Goal: Task Accomplishment & Management: Manage account settings

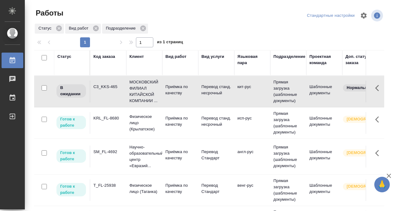
click at [115, 96] on td "C3_KKS-465" at bounding box center [108, 91] width 36 height 22
click at [109, 122] on td "KRL_FL-8680" at bounding box center [108, 123] width 36 height 22
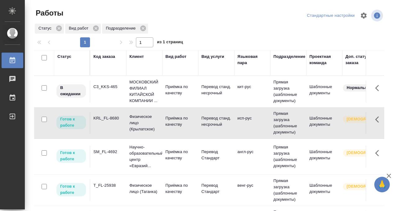
click at [109, 122] on td "KRL_FL-8680" at bounding box center [108, 123] width 36 height 22
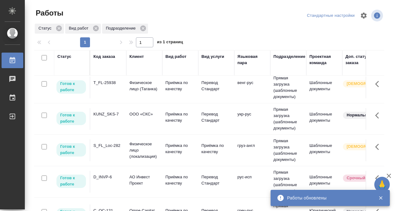
click at [111, 146] on div "S_FL_Loc-282" at bounding box center [108, 145] width 30 height 6
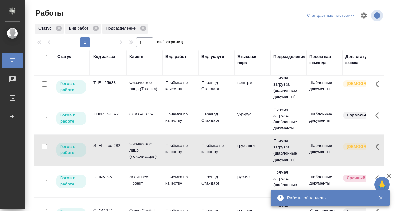
click at [110, 148] on td "S_FL_Loc-282" at bounding box center [108, 150] width 36 height 22
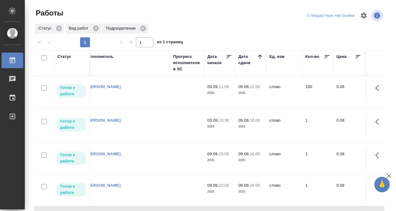
scroll to position [0, 0]
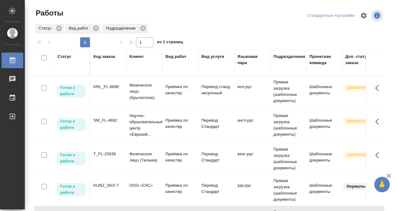
click at [69, 57] on div "Статус" at bounding box center [64, 56] width 14 height 6
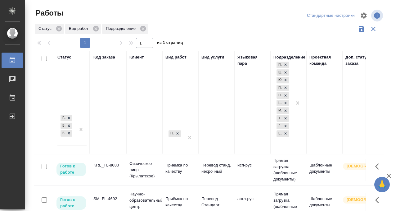
click at [81, 139] on div at bounding box center [80, 129] width 11 height 32
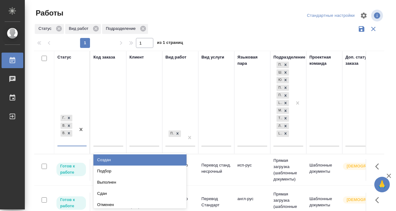
scroll to position [3, 0]
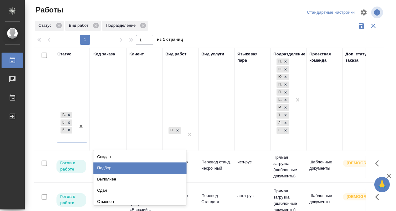
click at [114, 172] on div "Подбор" at bounding box center [139, 167] width 93 height 11
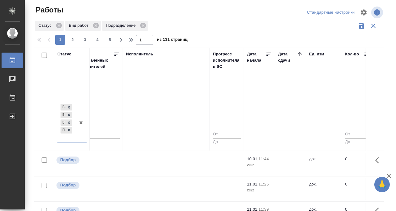
scroll to position [0, 376]
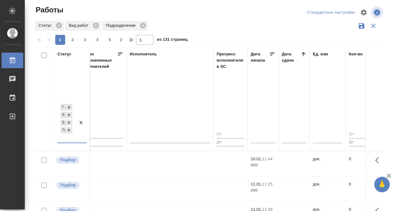
click at [302, 54] on icon at bounding box center [304, 54] width 4 height 4
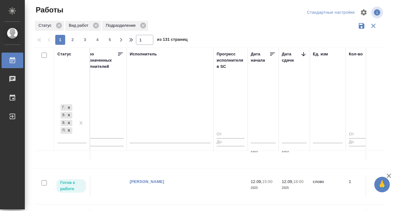
scroll to position [222, 376]
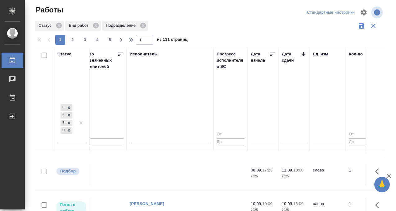
click at [181, 175] on td at bounding box center [170, 175] width 87 height 22
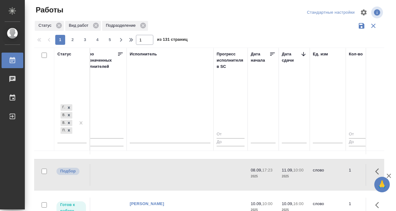
click at [183, 170] on td at bounding box center [170, 175] width 87 height 22
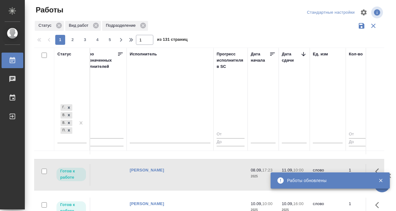
click at [168, 167] on td "Кобзева Елизавета" at bounding box center [170, 175] width 87 height 22
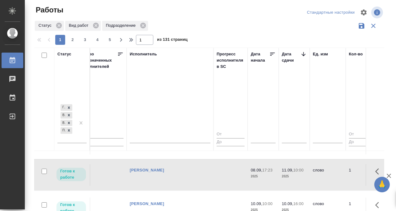
scroll to position [292, 376]
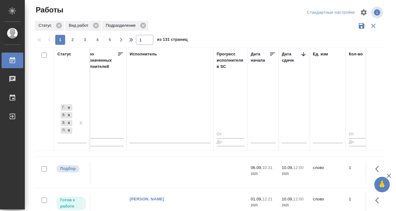
click at [168, 168] on td at bounding box center [170, 172] width 87 height 22
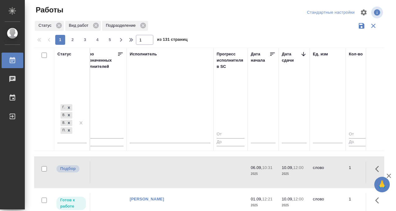
click at [168, 168] on td at bounding box center [170, 172] width 87 height 22
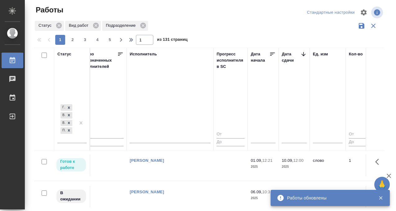
scroll to position [345, 376]
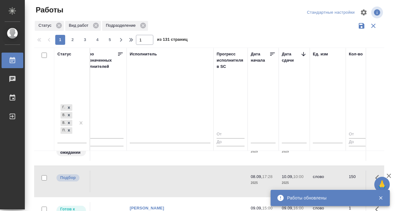
click at [157, 172] on td at bounding box center [170, 181] width 87 height 22
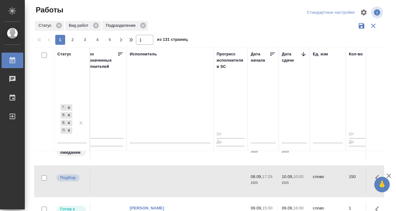
click at [157, 172] on td at bounding box center [170, 181] width 87 height 22
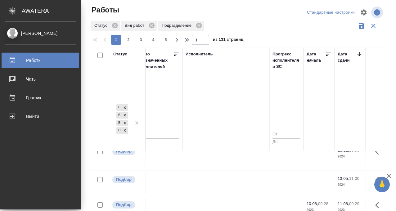
click at [12, 61] on div "Работы" at bounding box center [40, 60] width 71 height 9
click at [14, 61] on icon at bounding box center [12, 60] width 7 height 7
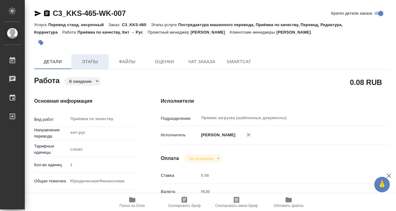
click at [93, 61] on span "Этапы" at bounding box center [90, 62] width 30 height 8
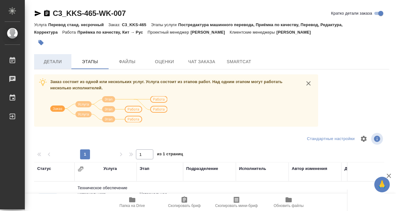
click at [53, 59] on span "Детали" at bounding box center [53, 62] width 30 height 8
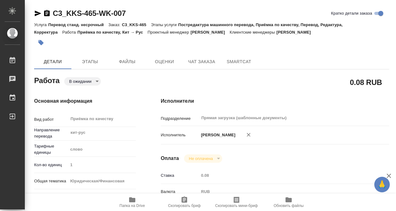
type textarea "x"
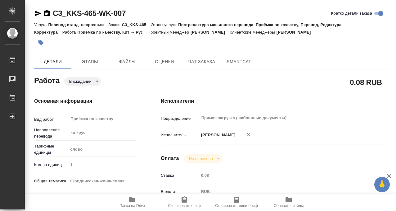
type textarea "x"
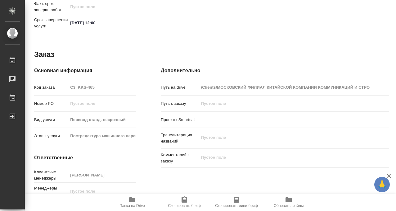
scroll to position [332, 0]
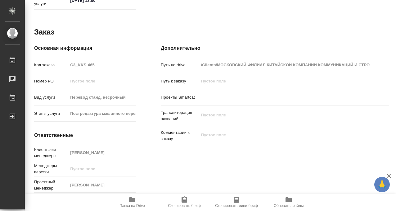
type textarea "x"
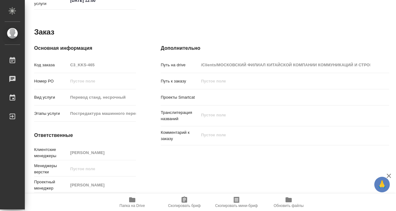
click at [131, 201] on icon "button" at bounding box center [132, 199] width 6 height 5
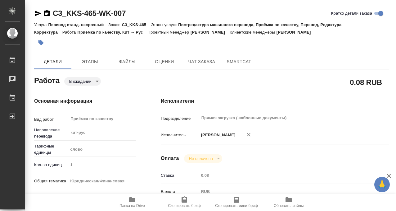
click at [41, 42] on icon "button" at bounding box center [41, 42] width 5 height 5
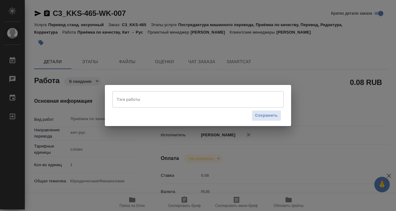
click at [124, 98] on input "Тэги работы" at bounding box center [192, 99] width 154 height 11
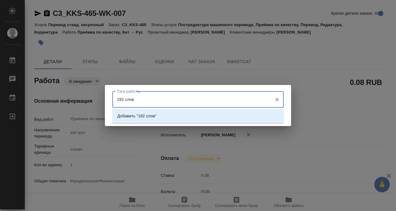
type input "192 слова"
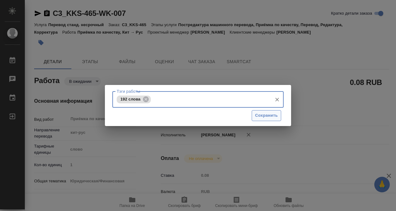
click at [260, 111] on button "Сохранить" at bounding box center [267, 115] width 30 height 11
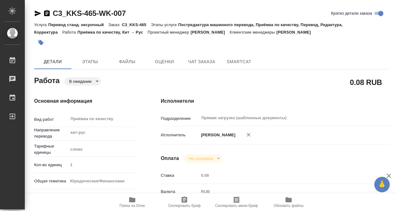
type input "pending"
type textarea "Приёмка по качеству"
type textarea "x"
type input "кит-рус"
type input "5a8b1489cc6b4906c91bfd90"
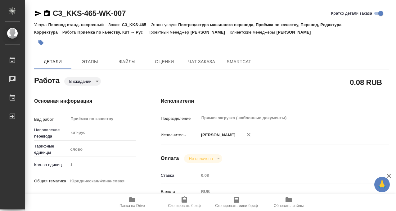
type input "1"
type input "yr-fn"
type input "5a8b8b956a9677013d343cfe"
checkbox input "true"
type input "08.09.2025 16:29"
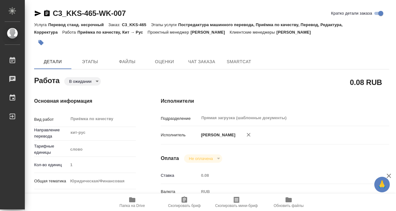
type input "09.09.2025 12:00"
type input "Прямая загрузка (шаблонные документы)"
type input "notPayed"
type input "0.08"
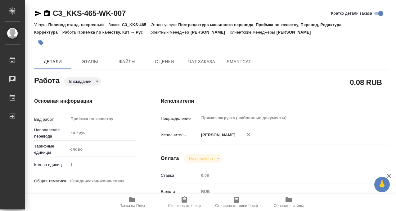
type input "RUB"
type input "[PERSON_NAME]"
type textarea "x"
type textarea "/Clients/МОСКОВСКИЙ ФИЛИАЛ КИТАЙСКОЙ КОМПАНИИ КОММУНИКАЦИЙ И СТРОИТЕЛЬСТВА/Orde…"
type textarea "x"
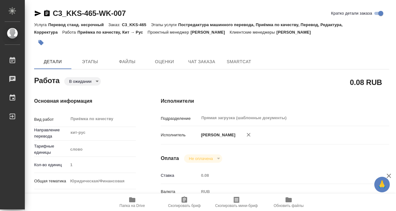
type input "C3_KKS-465"
type input "Перевод станд. несрочный"
type input "Постредактура машинного перевода, Приёмка по качеству, Перевод, Редактура, Корр…"
type input "Никитина Татьяна"
type input "/Clients/МОСКОВСКИЙ ФИЛИАЛ КИТАЙСКОЙ КОМПАНИИ КОММУНИКАЦИЙ И СТРОИТЕЛЬСТВА/Orde…"
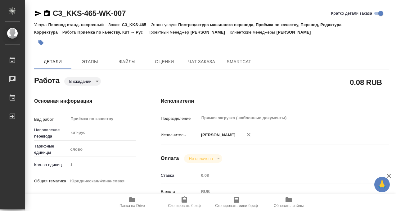
type textarea "x"
click at [76, 81] on body "🙏 .cls-1 fill:#fff; AWATERA Kobzeva Elizaveta Работы 0 Чаты График Выйти C3_KKS…" at bounding box center [198, 105] width 396 height 211
type textarea "x"
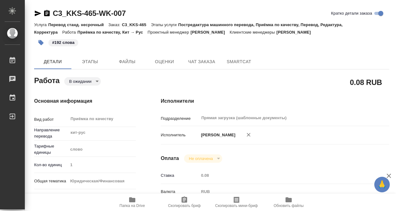
type textarea "x"
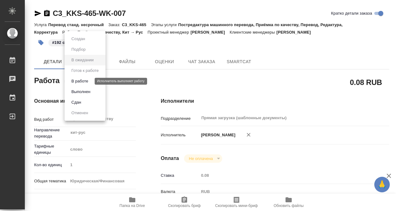
type textarea "x"
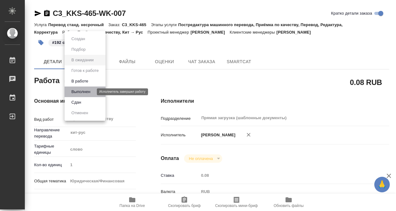
click at [77, 89] on button "Выполнен" at bounding box center [81, 91] width 23 height 7
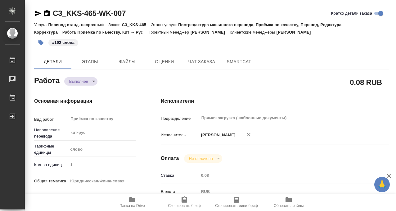
type textarea "x"
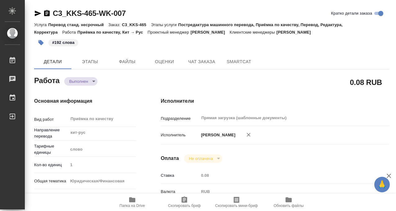
type textarea "x"
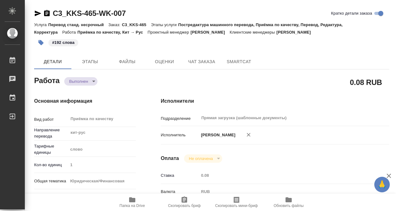
click at [46, 13] on icon "button" at bounding box center [46, 13] width 7 height 7
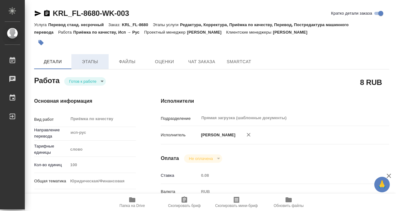
click at [98, 59] on span "Этапы" at bounding box center [90, 62] width 30 height 8
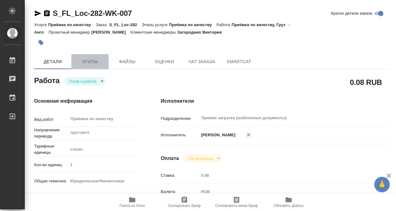
click at [94, 58] on span "Этапы" at bounding box center [90, 62] width 30 height 8
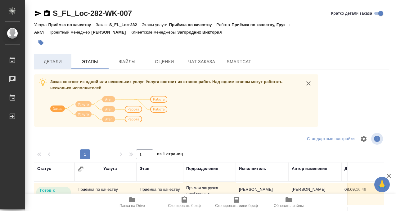
click at [58, 62] on span "Детали" at bounding box center [53, 62] width 30 height 8
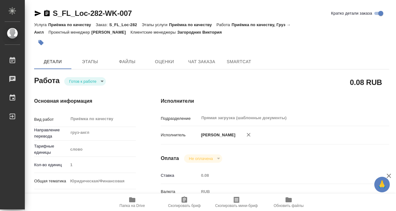
type textarea "x"
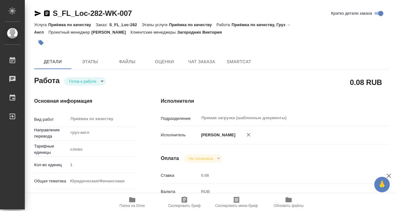
type textarea "x"
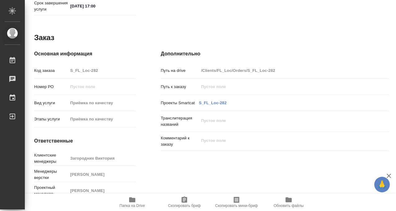
scroll to position [332, 0]
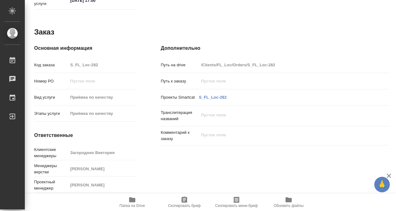
type textarea "x"
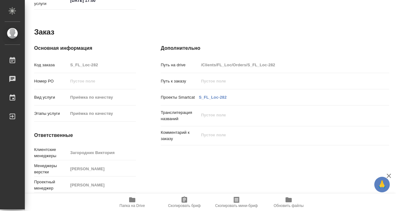
click at [132, 199] on icon "button" at bounding box center [132, 199] width 6 height 5
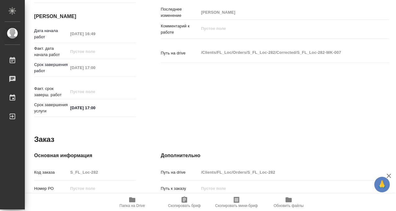
scroll to position [0, 0]
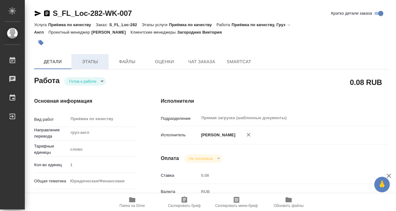
click at [80, 62] on span "Этапы" at bounding box center [90, 62] width 30 height 8
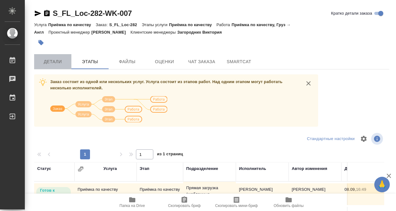
click at [62, 61] on span "Детали" at bounding box center [53, 62] width 30 height 8
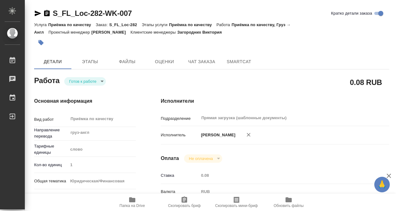
type textarea "x"
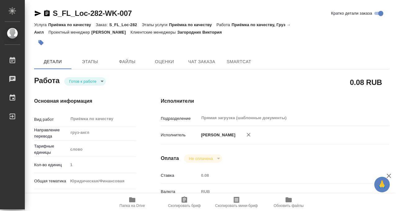
type textarea "x"
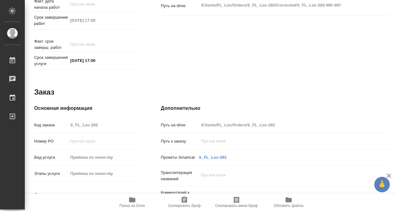
scroll to position [302, 0]
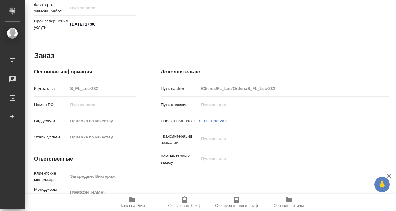
type textarea "x"
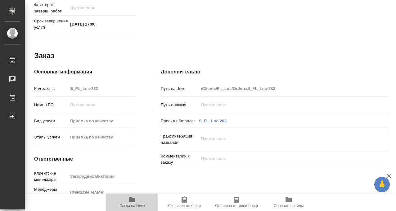
click at [132, 202] on icon "button" at bounding box center [132, 199] width 7 height 7
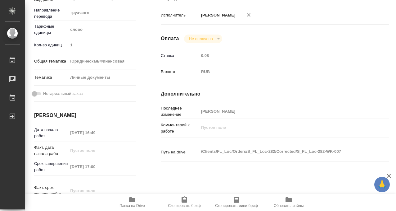
scroll to position [0, 0]
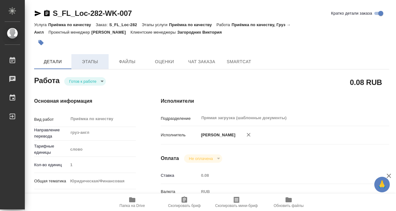
click at [89, 63] on span "Этапы" at bounding box center [90, 62] width 30 height 8
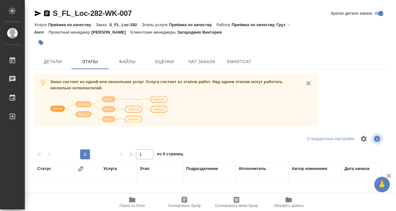
click at [52, 63] on span "Детали" at bounding box center [53, 62] width 30 height 8
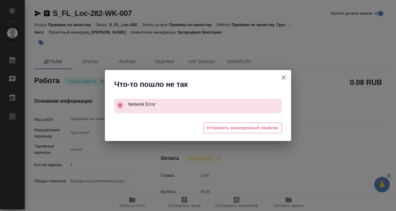
type textarea "x"
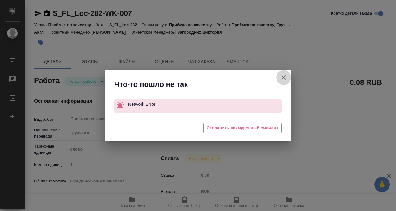
click at [286, 72] on button "Кратко детали заказа" at bounding box center [283, 77] width 15 height 15
type textarea "x"
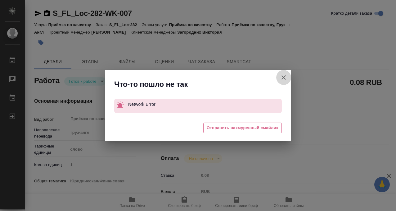
type textarea "x"
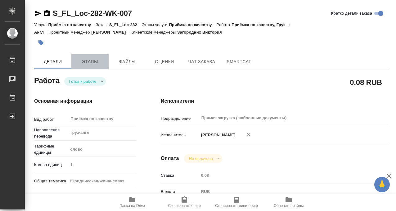
click at [78, 61] on span "Этапы" at bounding box center [90, 62] width 30 height 8
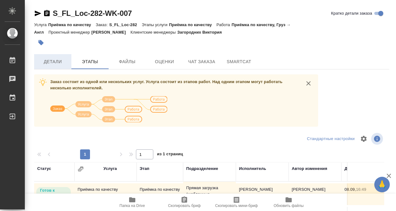
click at [56, 62] on span "Детали" at bounding box center [53, 62] width 30 height 8
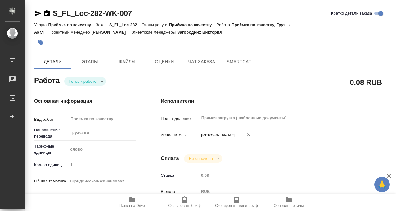
type textarea "x"
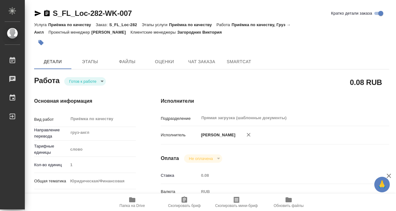
type textarea "x"
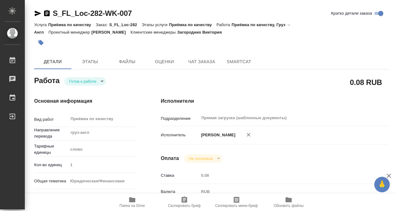
type textarea "x"
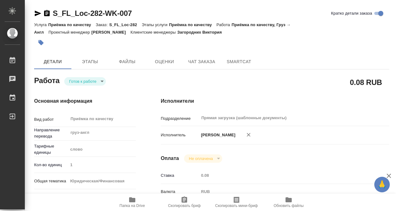
type textarea "x"
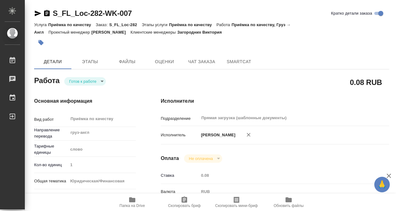
click at [47, 12] on icon "button" at bounding box center [47, 13] width 6 height 6
type textarea "x"
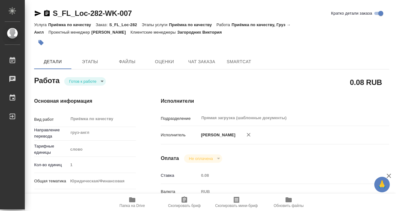
type textarea "x"
click at [41, 41] on icon "button" at bounding box center [41, 42] width 5 height 5
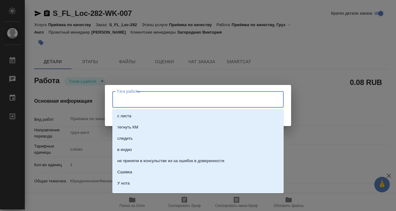
click at [152, 101] on input "Тэги работы" at bounding box center [192, 99] width 154 height 11
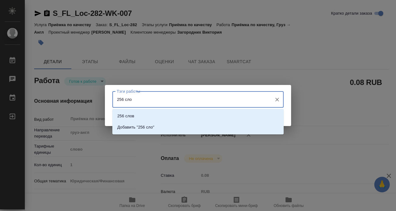
type input "256 слов"
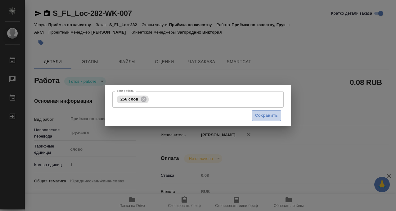
click at [275, 117] on span "Сохранить" at bounding box center [266, 115] width 23 height 7
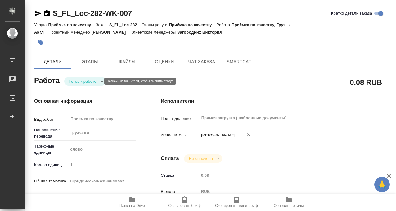
click at [93, 80] on body "🙏 .cls-1 fill:#fff; AWATERA Kobzeva Elizaveta Работы 0 Чаты График Выйти S_FL_L…" at bounding box center [198, 105] width 396 height 211
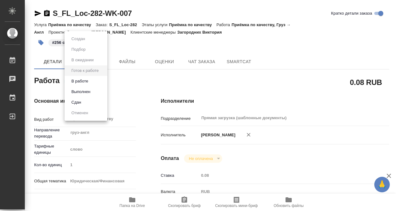
type input "readyForWork"
type textarea "Приёмка по качеству"
type textarea "x"
type input "груз-англ"
type input "5a8b1489cc6b4906c91bfd90"
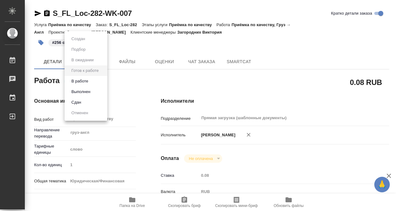
type input "1"
type input "yr-fn"
type input "5a8b8b956a9677013d343cfe"
type input "08.09.2025 16:49"
type input "09.09.2025 17:00"
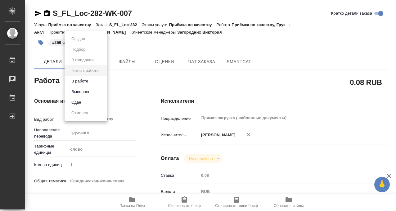
type input "09.09.2025 17:00"
type input "Прямая загрузка (шаблонные документы)"
type input "notPayed"
type input "0.08"
type input "RUB"
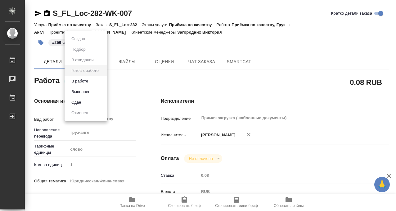
type input "[PERSON_NAME]"
type textarea "x"
type textarea "/Clients/FL_Loc/Orders/S_FL_Loc-282/Corrected/S_FL_Loc-282-WK-007"
type textarea "x"
type input "S_FL_Loc-282"
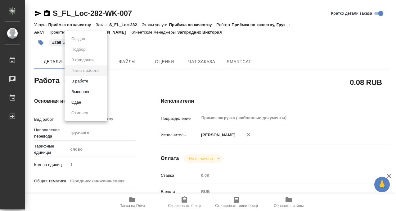
type input "Приёмка по качеству"
type input "Загородних Виктория"
type input "[PERSON_NAME] [PERSON_NAME]"
type input "/Clients/FL_Loc/Orders/S_FL_Loc-282"
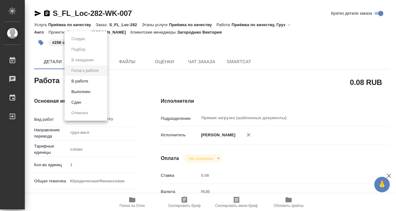
type textarea "x"
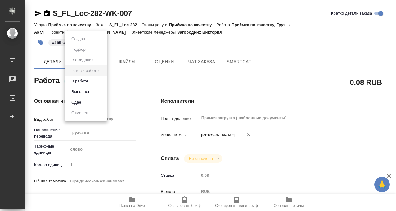
type textarea "x"
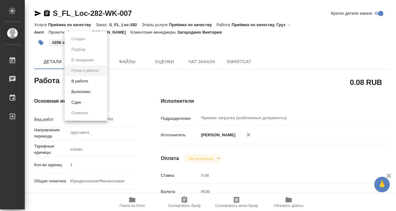
type textarea "x"
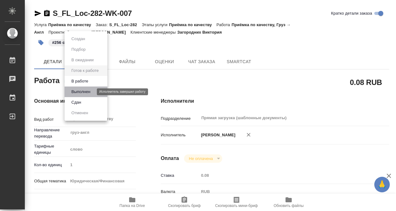
click at [91, 91] on button "Выполнен" at bounding box center [81, 91] width 23 height 7
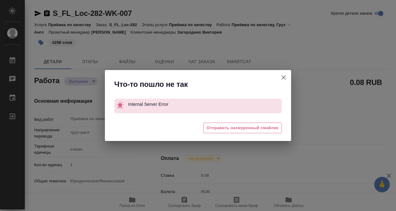
type textarea "x"
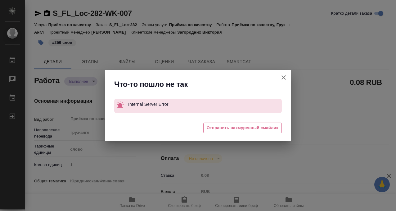
type textarea "x"
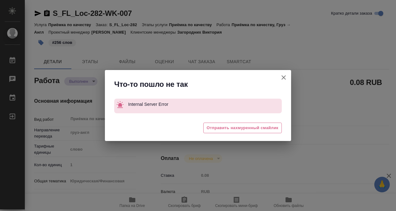
type textarea "x"
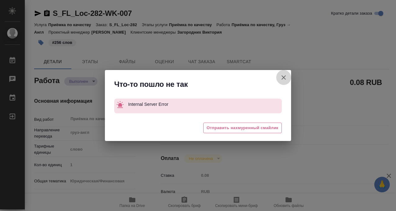
click at [281, 79] on icon "button" at bounding box center [283, 77] width 7 height 7
type textarea "x"
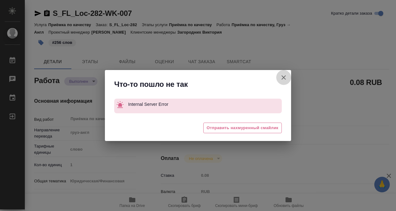
type textarea "x"
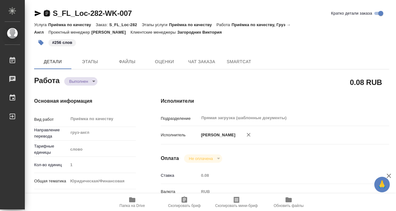
click at [48, 12] on icon "button" at bounding box center [46, 13] width 7 height 7
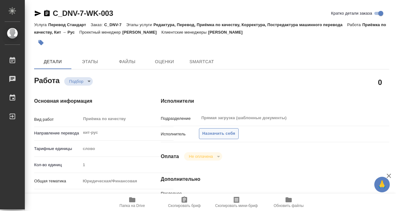
type textarea "x"
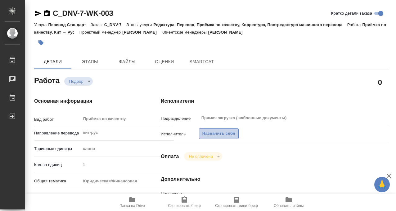
click at [230, 131] on span "Назначить себя" at bounding box center [219, 133] width 33 height 7
type textarea "x"
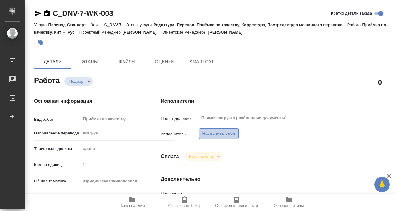
type textarea "x"
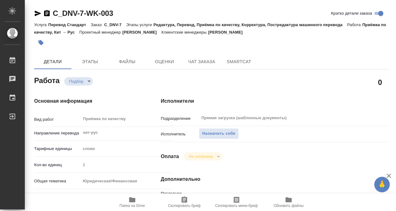
type textarea "x"
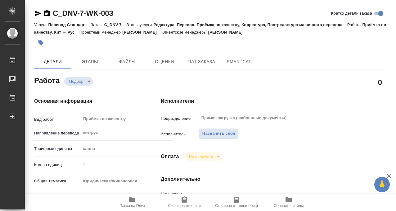
type textarea "x"
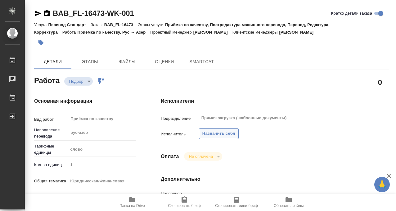
type textarea "x"
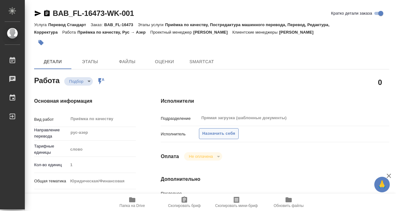
type textarea "x"
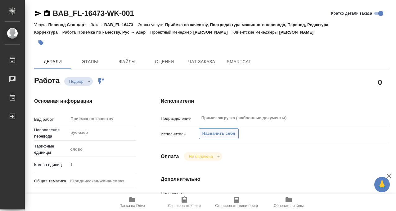
click at [216, 134] on span "Назначить себя" at bounding box center [219, 133] width 33 height 7
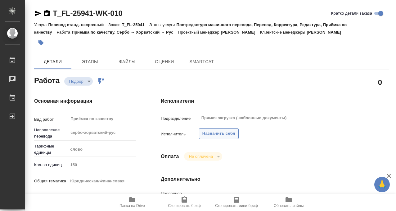
type textarea "x"
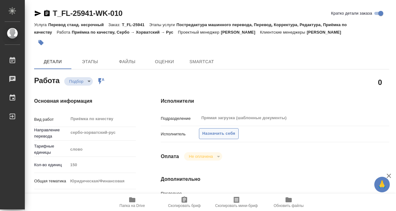
click at [230, 133] on span "Назначить себя" at bounding box center [219, 133] width 33 height 7
type textarea "x"
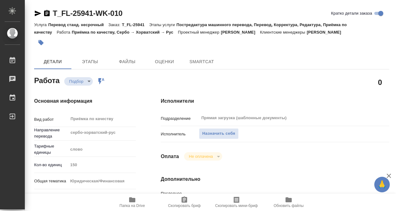
type textarea "x"
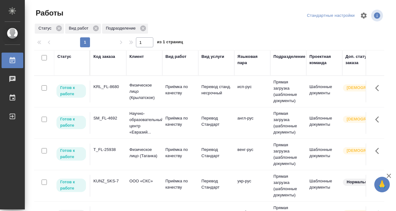
click at [109, 132] on td "SM_FL-4692" at bounding box center [108, 123] width 36 height 22
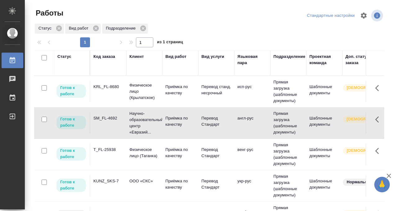
click at [109, 132] on td "SM_FL-4692" at bounding box center [108, 123] width 36 height 22
click at [105, 165] on td "T_FL-25938" at bounding box center [108, 154] width 36 height 22
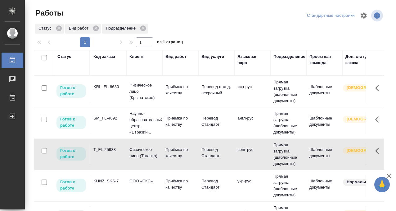
click at [105, 165] on td "T_FL-25938" at bounding box center [108, 154] width 36 height 22
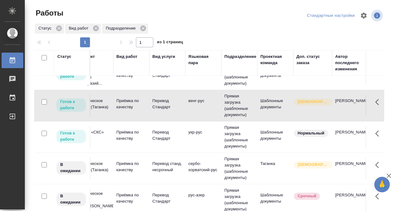
scroll to position [49, 0]
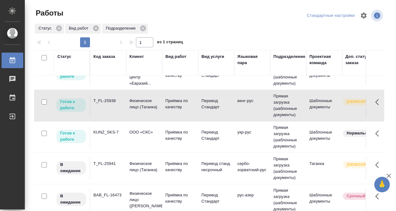
click at [103, 148] on td "KUNZ_SKS-7" at bounding box center [108, 137] width 36 height 22
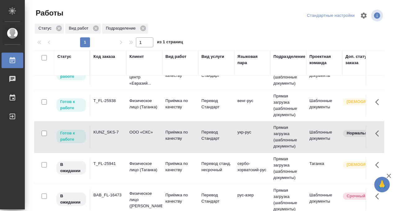
click at [103, 148] on td "KUNZ_SKS-7" at bounding box center [108, 137] width 36 height 22
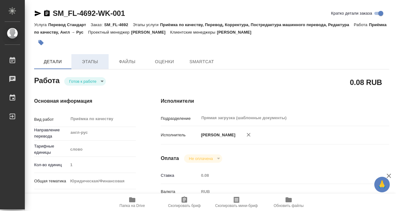
click at [83, 62] on span "Этапы" at bounding box center [90, 62] width 30 height 8
type textarea "x"
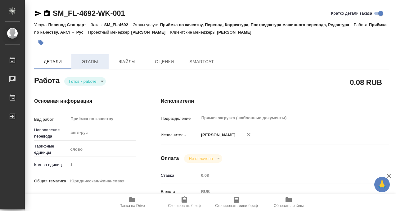
type textarea "x"
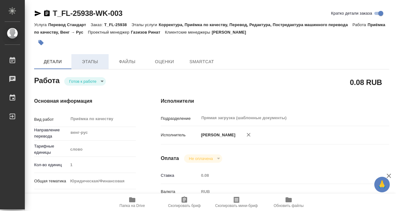
type textarea "x"
click at [98, 60] on span "Этапы" at bounding box center [90, 62] width 30 height 8
type textarea "x"
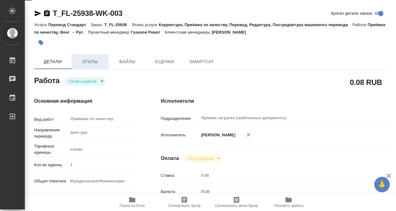
type textarea "x"
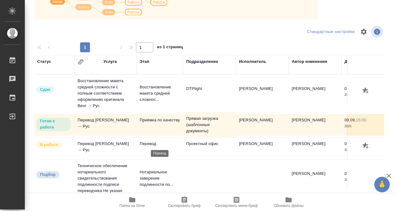
scroll to position [2, 0]
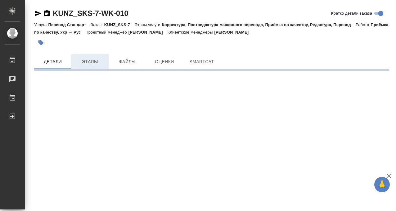
click at [89, 58] on span "Этапы" at bounding box center [90, 62] width 30 height 8
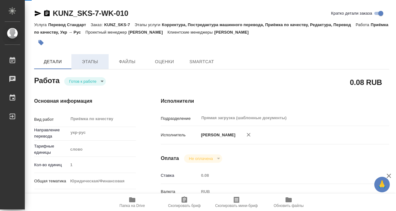
type textarea "x"
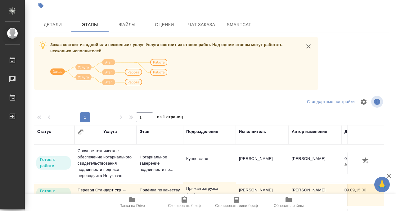
scroll to position [107, 0]
